Goal: Browse casually

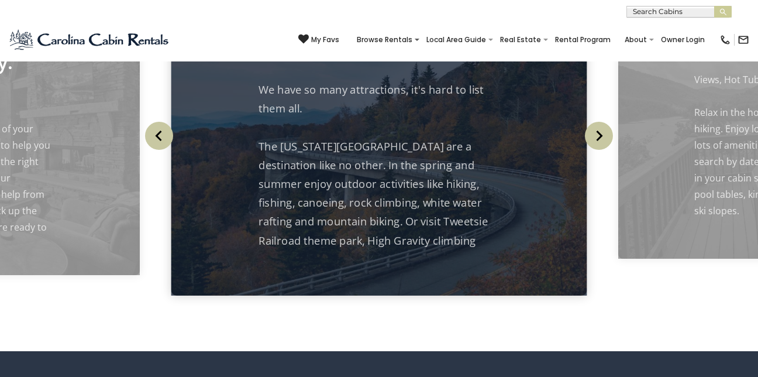
scroll to position [1145, 0]
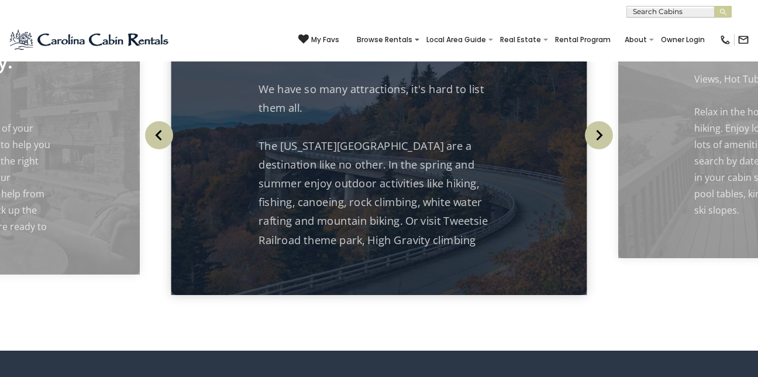
click at [499, 257] on div "Vacation Rentals Close to Attractions. We have so many attractions, it's hard t…" at bounding box center [379, 137] width 416 height 313
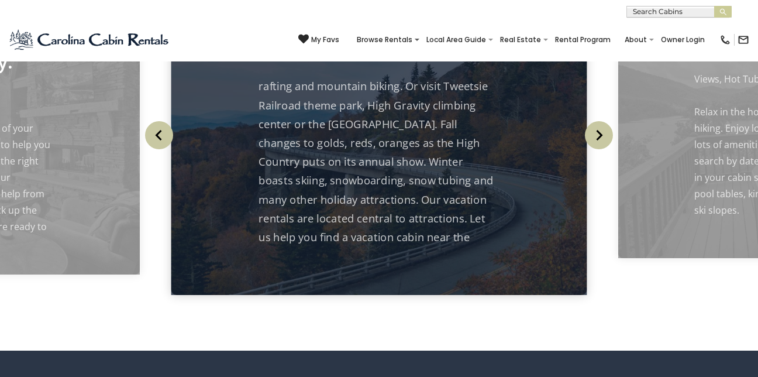
scroll to position [138, 0]
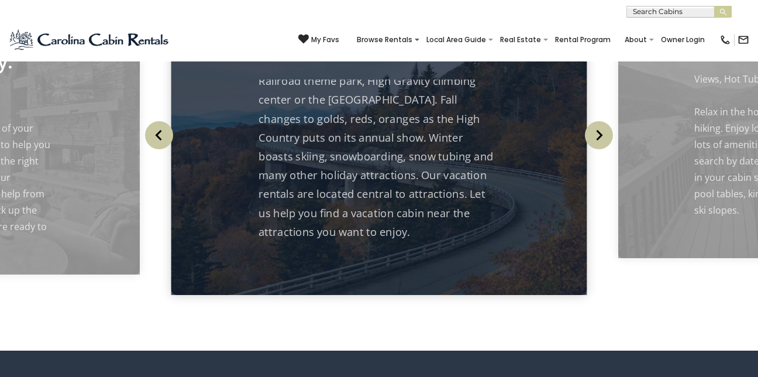
click at [155, 137] on img "Previous" at bounding box center [159, 135] width 28 height 28
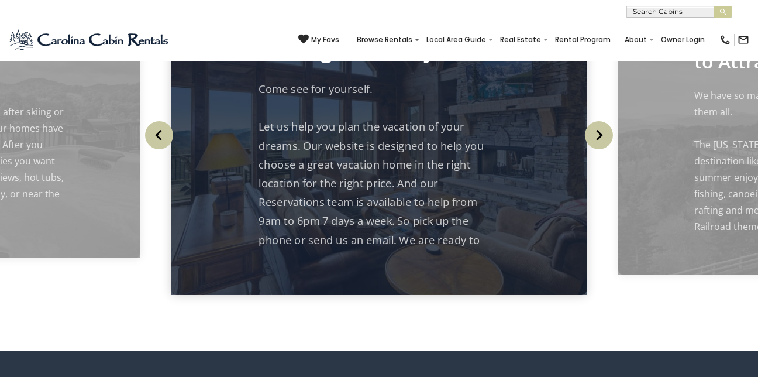
click at [155, 137] on img "Previous" at bounding box center [159, 135] width 28 height 28
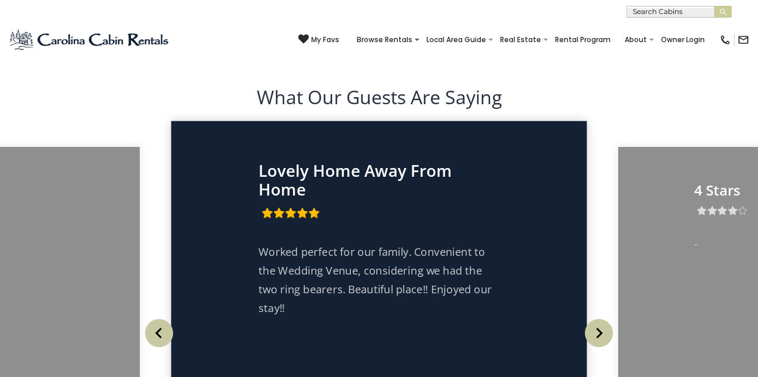
scroll to position [1847, 0]
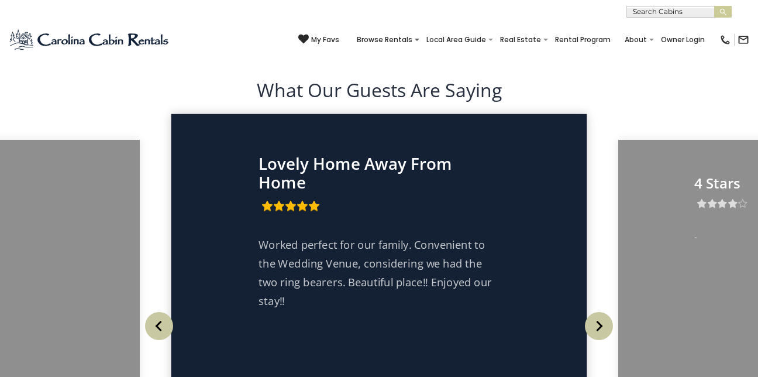
click at [599, 315] on img "Next" at bounding box center [599, 326] width 28 height 28
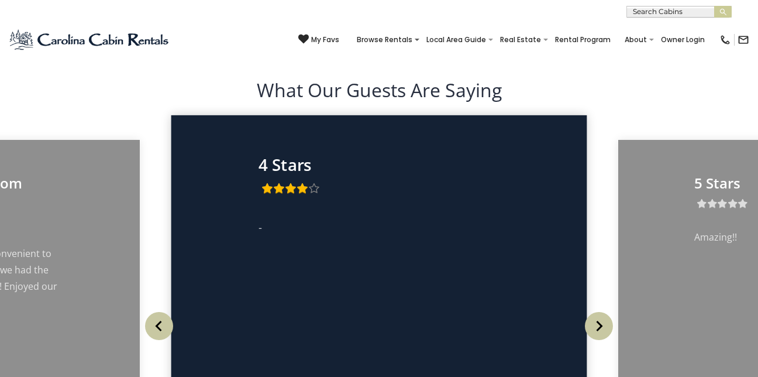
click at [599, 315] on img "Next" at bounding box center [599, 326] width 28 height 28
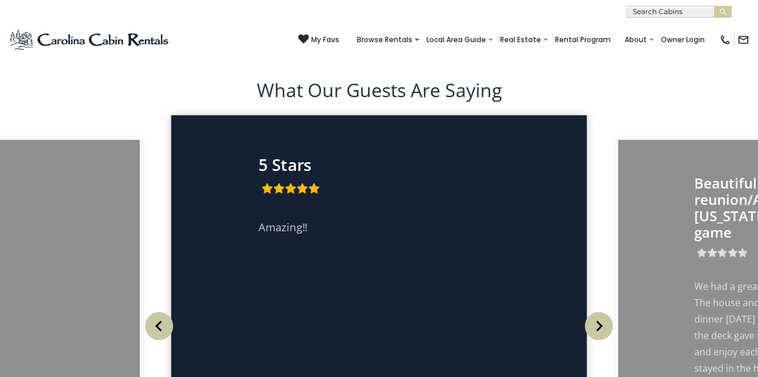
click at [599, 315] on img "Next" at bounding box center [599, 326] width 28 height 28
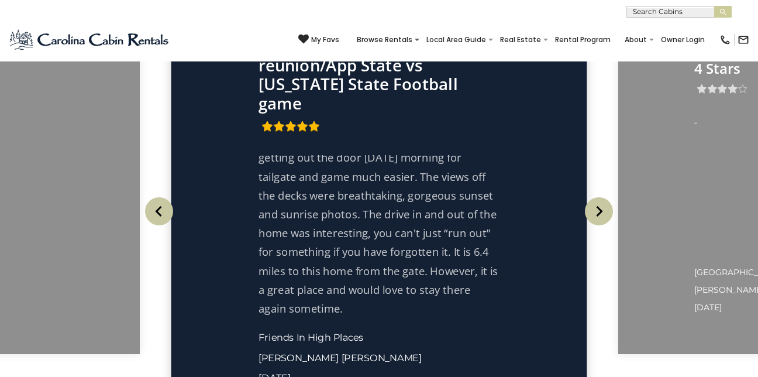
scroll to position [122, 0]
click at [599, 203] on img "Next" at bounding box center [599, 211] width 28 height 28
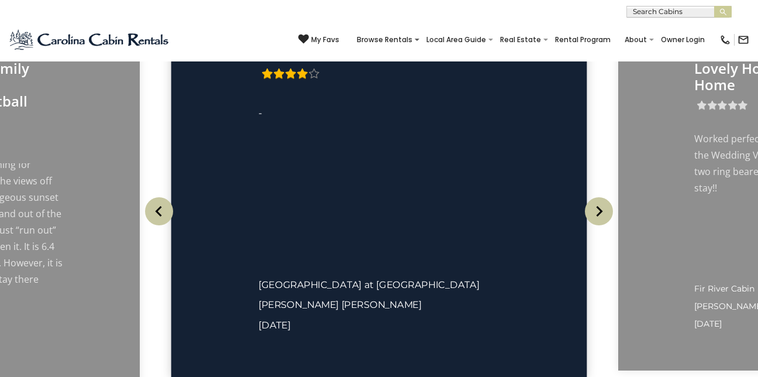
click at [599, 203] on img "Next" at bounding box center [599, 211] width 28 height 28
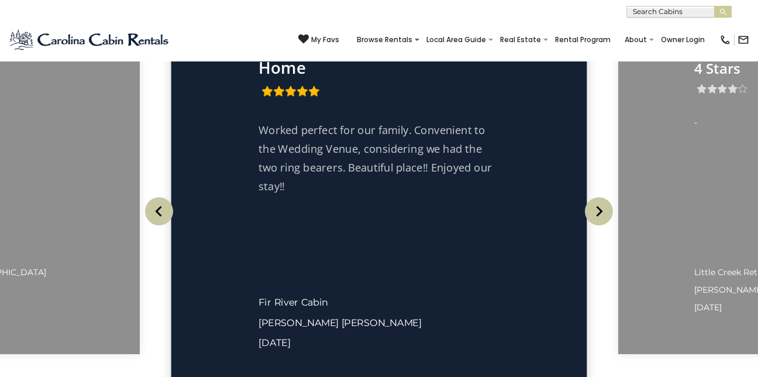
click at [599, 203] on img "Next" at bounding box center [599, 211] width 28 height 28
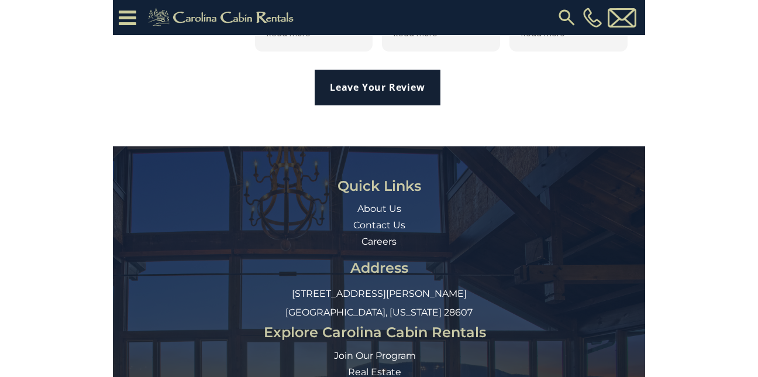
scroll to position [2583, 0]
